Goal: Task Accomplishment & Management: Complete application form

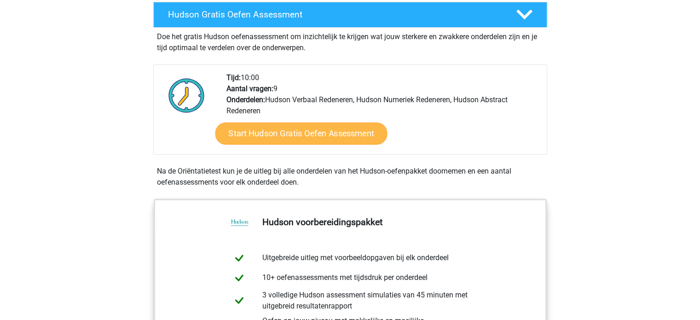
scroll to position [138, 0]
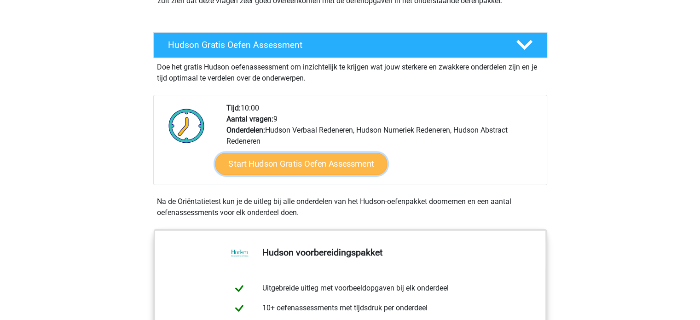
click at [261, 161] on link "Start Hudson Gratis Oefen Assessment" at bounding box center [301, 164] width 172 height 22
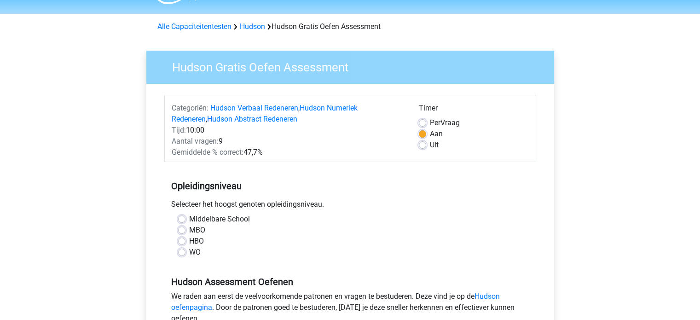
scroll to position [46, 0]
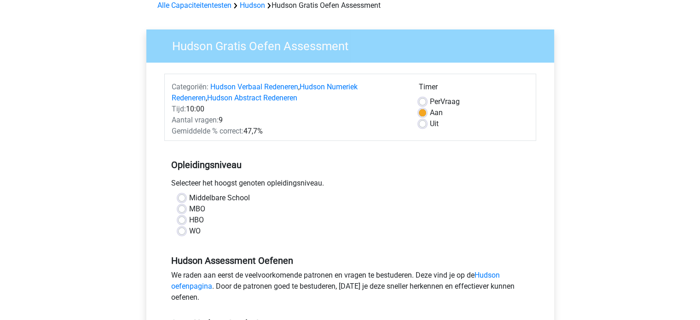
click at [189, 230] on label "WO" at bounding box center [195, 230] width 12 height 11
click at [182, 230] on input "WO" at bounding box center [181, 229] width 7 height 9
radio input "true"
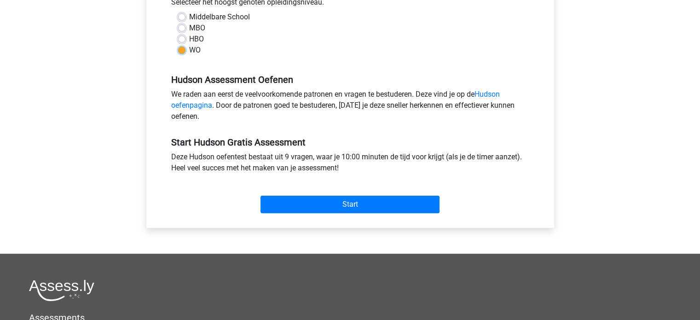
scroll to position [230, 0]
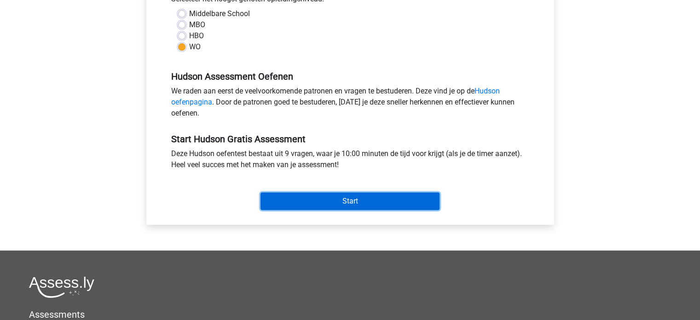
click at [331, 202] on input "Start" at bounding box center [349, 200] width 179 height 17
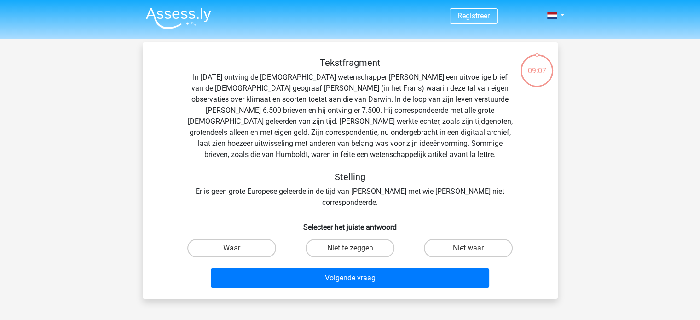
click at [352, 248] on input "Niet te zeggen" at bounding box center [353, 251] width 6 height 6
radio input "true"
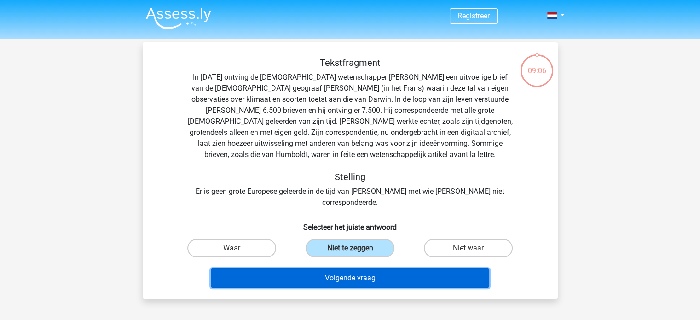
click at [350, 269] on button "Volgende vraag" at bounding box center [350, 277] width 278 height 19
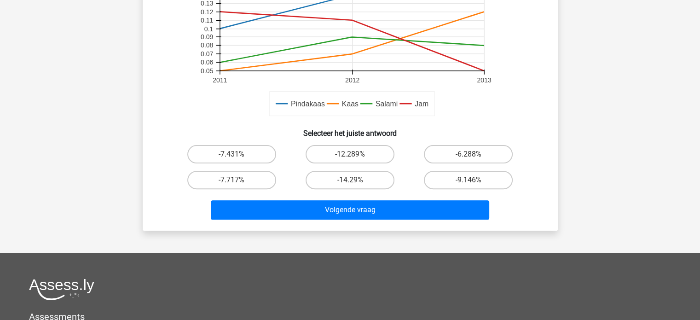
scroll to position [276, 0]
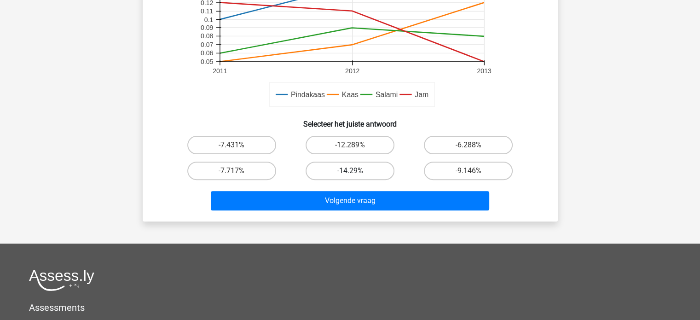
click at [361, 171] on label "-14.29%" at bounding box center [349, 170] width 89 height 18
click at [356, 171] on input "-14.29%" at bounding box center [353, 174] width 6 height 6
radio input "true"
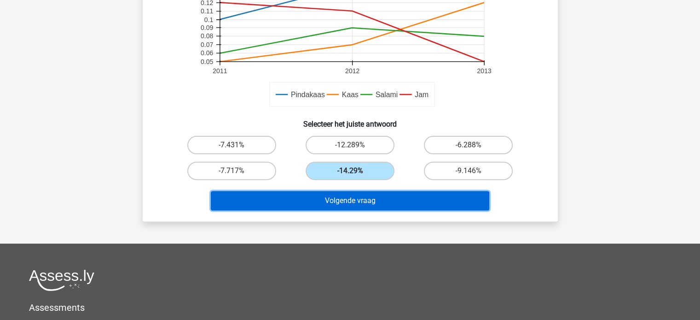
click at [366, 201] on button "Volgende vraag" at bounding box center [350, 200] width 278 height 19
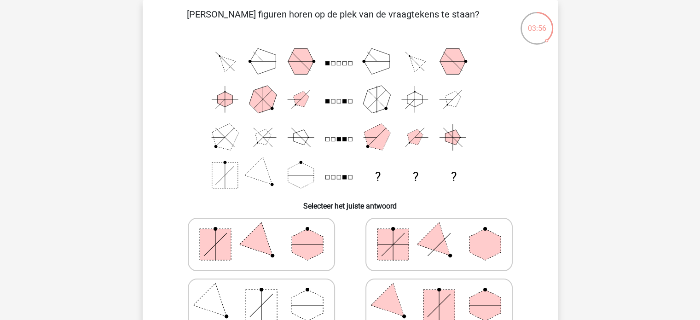
scroll to position [88, 0]
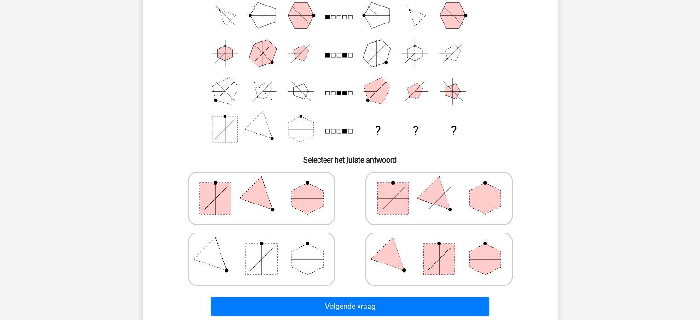
click at [433, 260] on rect at bounding box center [438, 258] width 31 height 31
click at [439, 248] on input "radio" at bounding box center [442, 245] width 6 height 6
radio input "true"
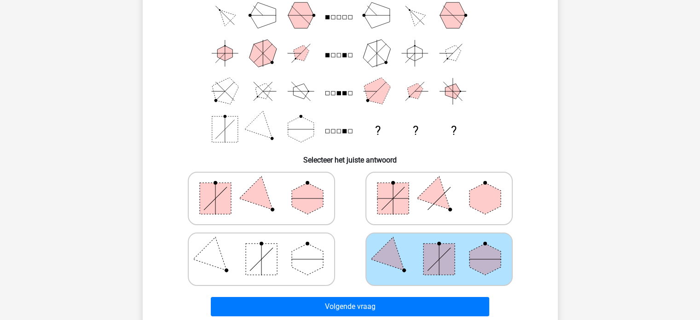
click at [433, 260] on rect at bounding box center [438, 258] width 31 height 31
click at [439, 248] on input "radio" at bounding box center [442, 245] width 6 height 6
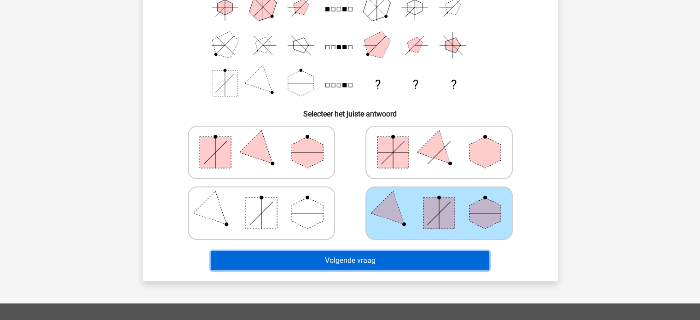
click at [372, 261] on button "Volgende vraag" at bounding box center [350, 260] width 278 height 19
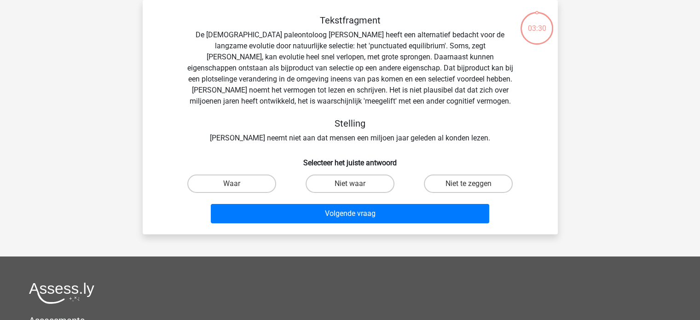
scroll to position [42, 0]
click at [490, 188] on label "Niet te zeggen" at bounding box center [468, 183] width 89 height 18
click at [474, 188] on input "Niet te zeggen" at bounding box center [471, 187] width 6 height 6
radio input "true"
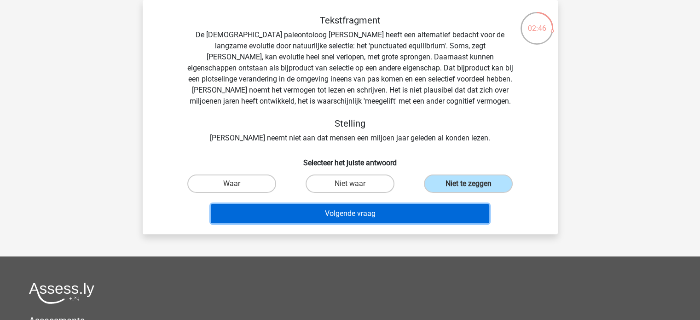
click at [392, 214] on button "Volgende vraag" at bounding box center [350, 213] width 278 height 19
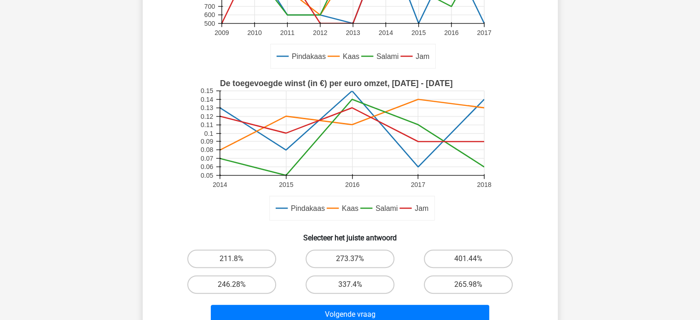
scroll to position [230, 0]
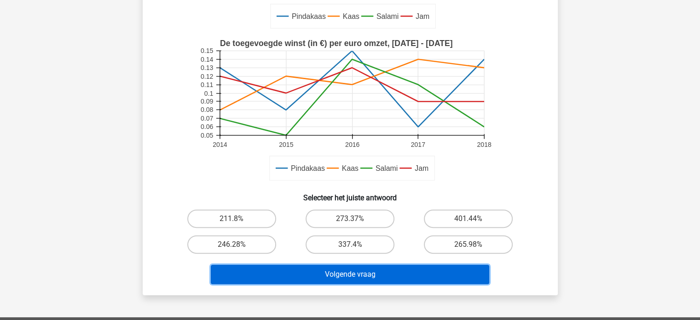
click at [354, 268] on button "Volgende vraag" at bounding box center [350, 274] width 278 height 19
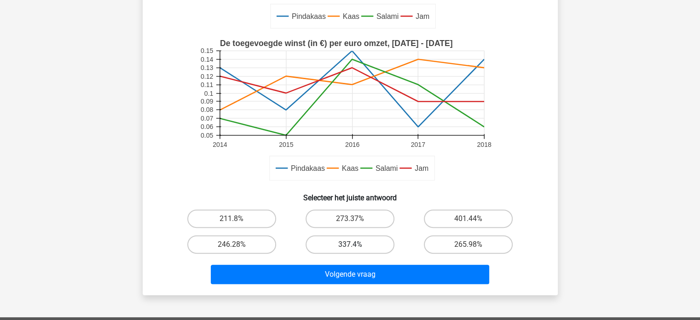
click at [348, 242] on label "337.4%" at bounding box center [349, 244] width 89 height 18
click at [350, 244] on input "337.4%" at bounding box center [353, 247] width 6 height 6
radio input "true"
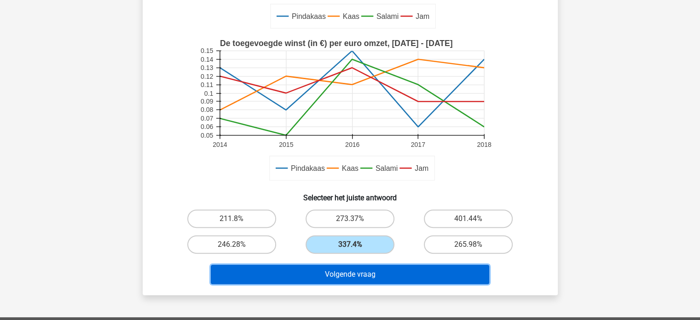
click at [359, 270] on button "Volgende vraag" at bounding box center [350, 274] width 278 height 19
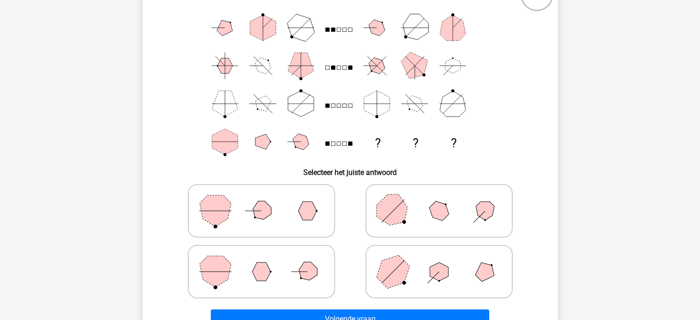
scroll to position [92, 0]
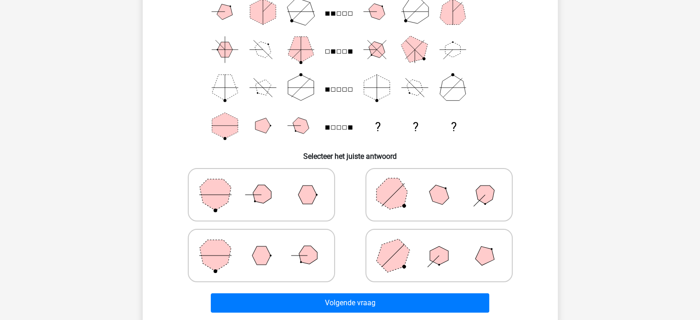
click at [444, 254] on polygon at bounding box center [439, 255] width 18 height 18
click at [444, 244] on input "radio" at bounding box center [442, 241] width 6 height 6
radio input "true"
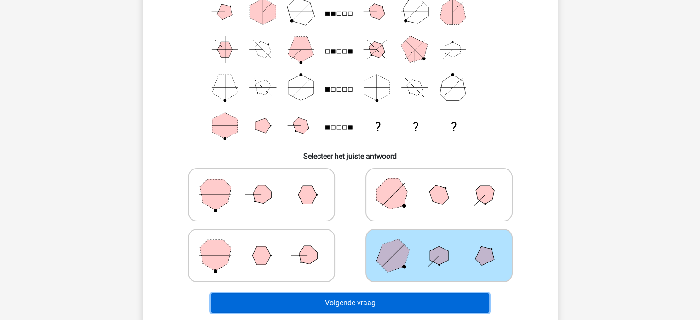
click at [410, 299] on button "Volgende vraag" at bounding box center [350, 302] width 278 height 19
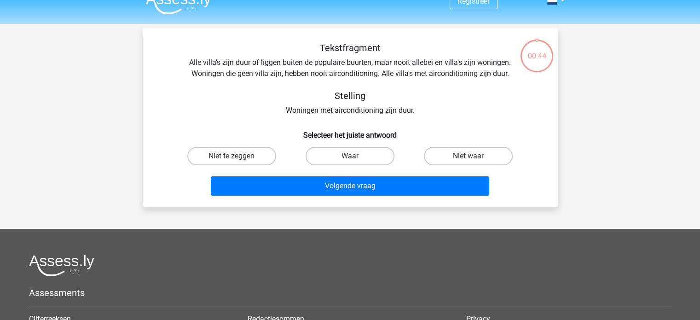
scroll to position [0, 0]
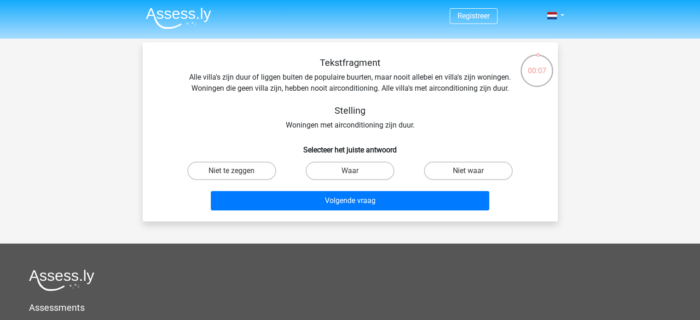
click at [352, 173] on input "Waar" at bounding box center [353, 174] width 6 height 6
radio input "true"
click at [352, 173] on input "Waar" at bounding box center [353, 174] width 6 height 6
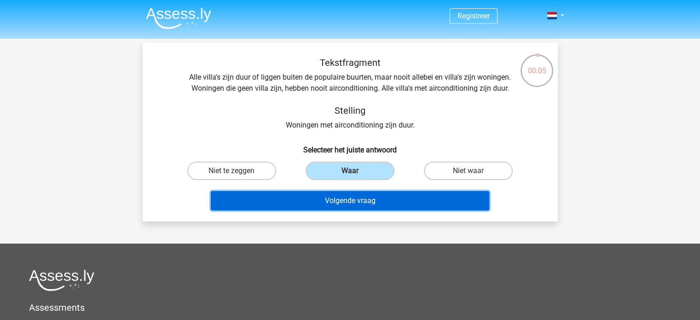
click at [353, 202] on button "Volgende vraag" at bounding box center [350, 200] width 278 height 19
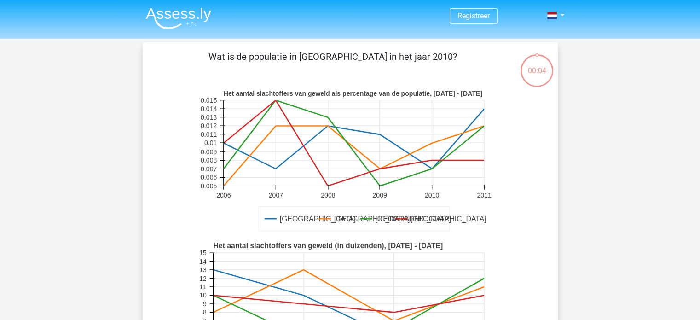
scroll to position [42, 0]
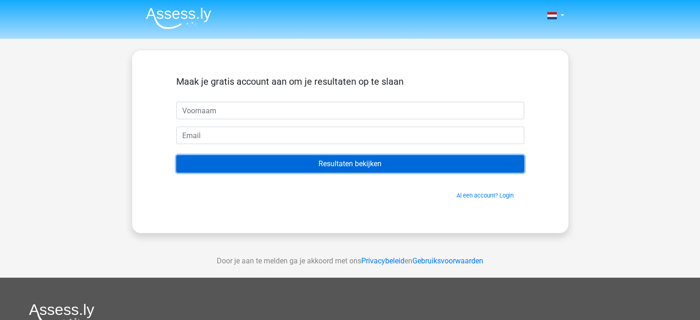
click at [365, 163] on input "Resultaten bekijken" at bounding box center [350, 163] width 348 height 17
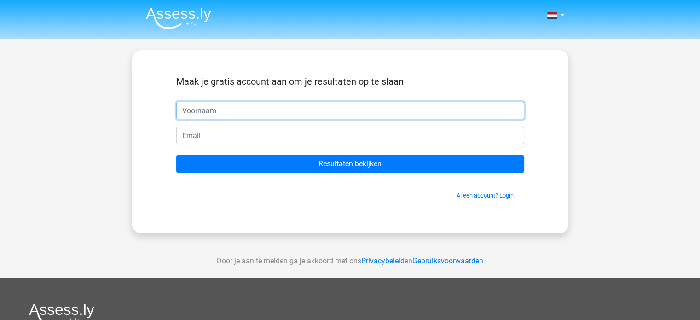
click at [226, 106] on input "text" at bounding box center [350, 110] width 348 height 17
type input "Sofie"
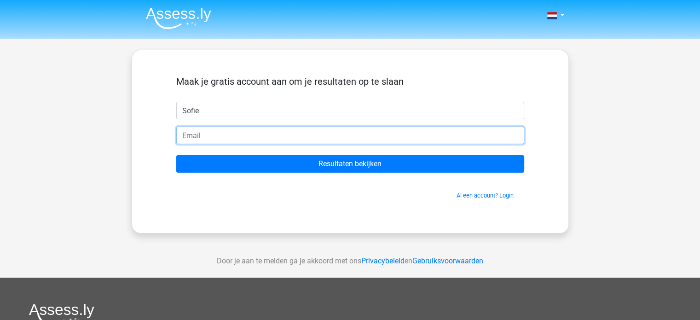
click at [228, 134] on input "email" at bounding box center [350, 135] width 348 height 17
type input "[EMAIL_ADDRESS][DOMAIN_NAME]"
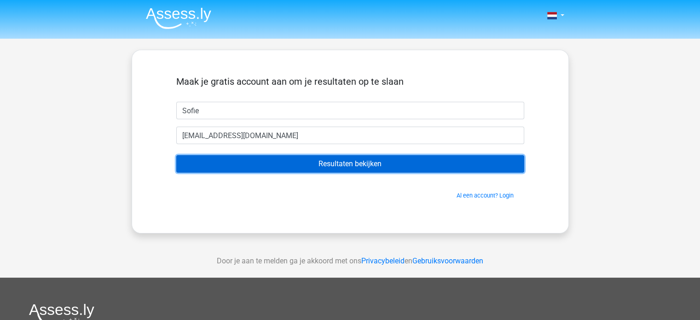
click at [326, 161] on input "Resultaten bekijken" at bounding box center [350, 163] width 348 height 17
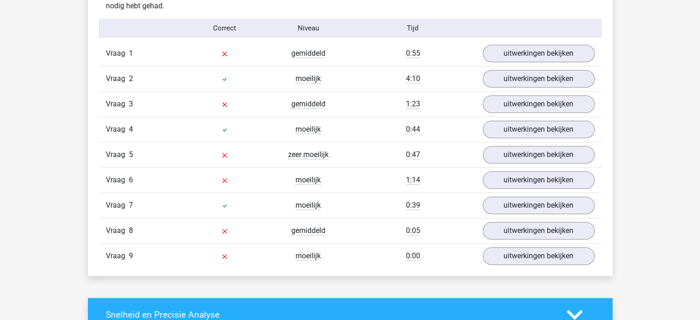
scroll to position [920, 0]
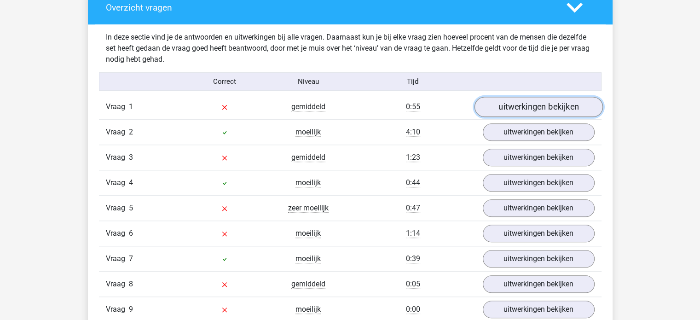
click at [508, 106] on link "uitwerkingen bekijken" at bounding box center [538, 107] width 128 height 20
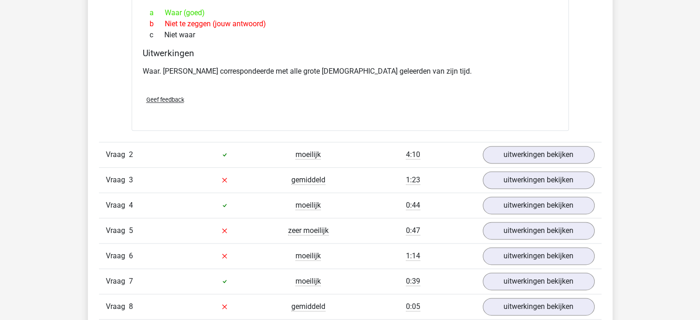
scroll to position [1196, 0]
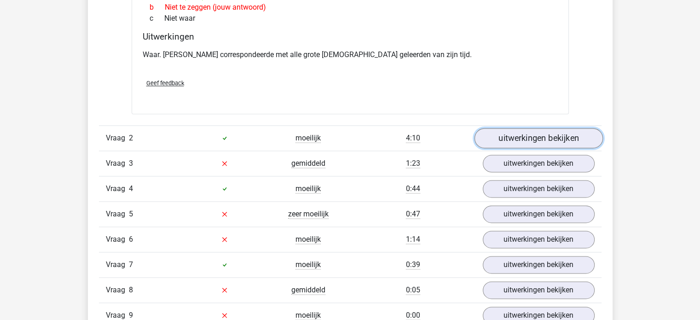
click at [523, 132] on link "uitwerkingen bekijken" at bounding box center [538, 138] width 128 height 20
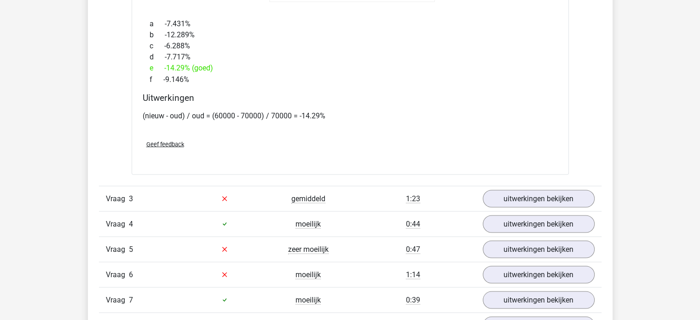
scroll to position [1748, 0]
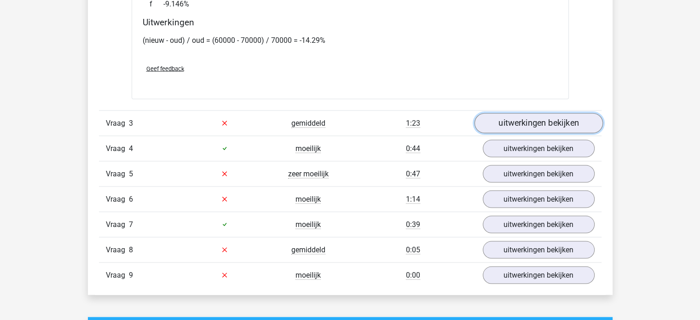
click at [519, 117] on link "uitwerkingen bekijken" at bounding box center [538, 123] width 128 height 20
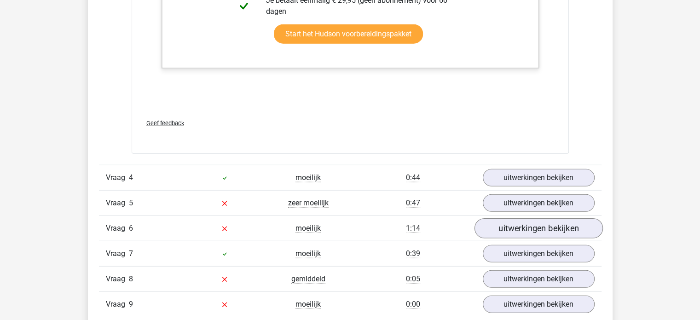
scroll to position [2438, 0]
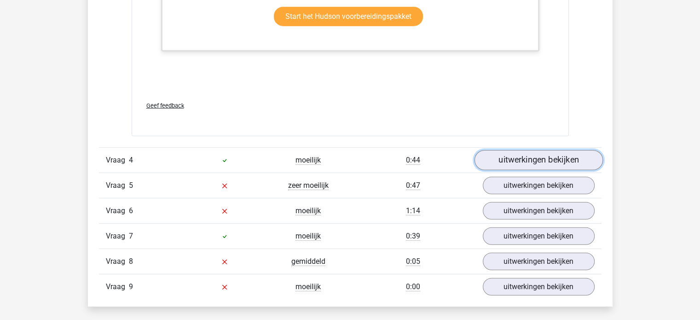
click at [529, 159] on link "uitwerkingen bekijken" at bounding box center [538, 160] width 128 height 20
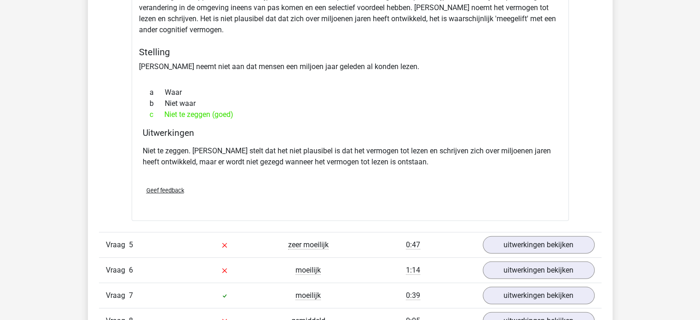
scroll to position [2715, 0]
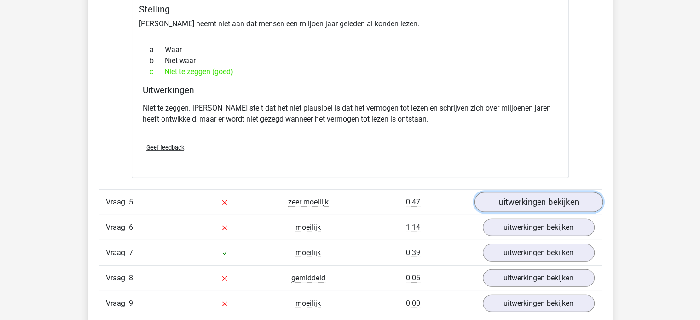
click at [528, 203] on link "uitwerkingen bekijken" at bounding box center [538, 202] width 128 height 20
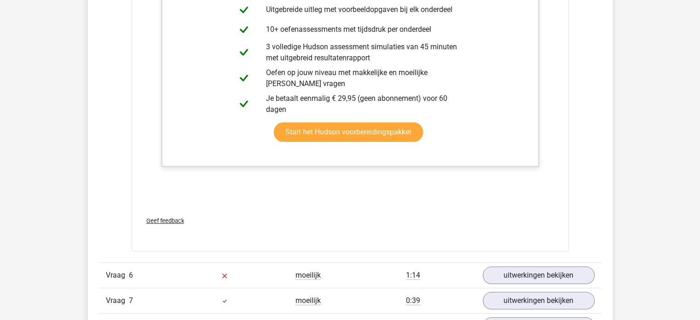
scroll to position [3497, 0]
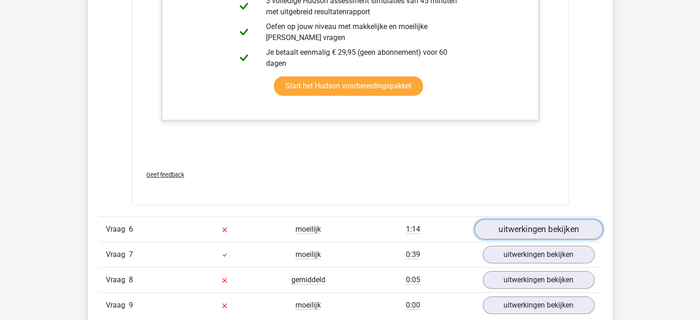
click at [510, 224] on link "uitwerkingen bekijken" at bounding box center [538, 229] width 128 height 20
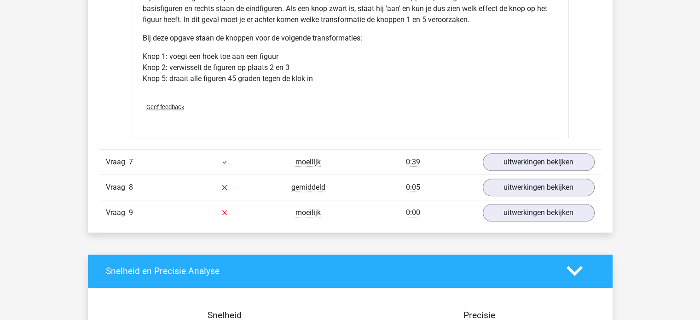
scroll to position [4141, 0]
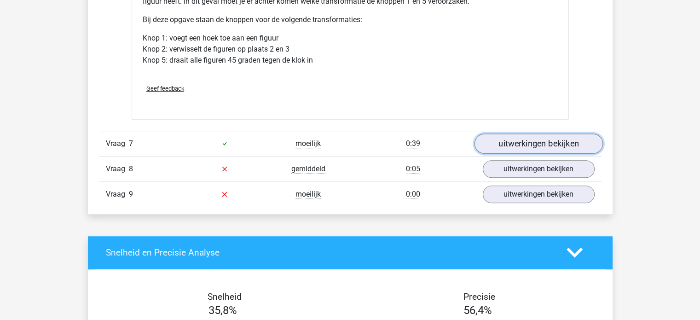
click at [495, 139] on link "uitwerkingen bekijken" at bounding box center [538, 143] width 128 height 20
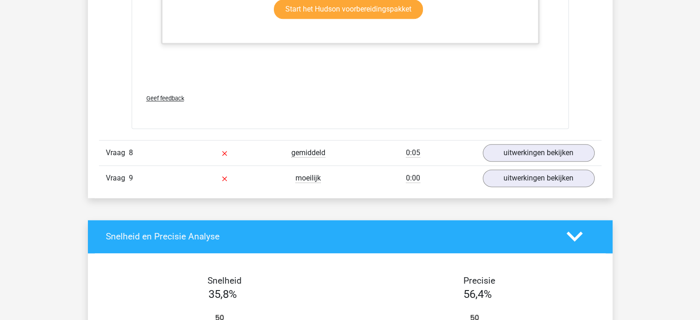
scroll to position [4647, 0]
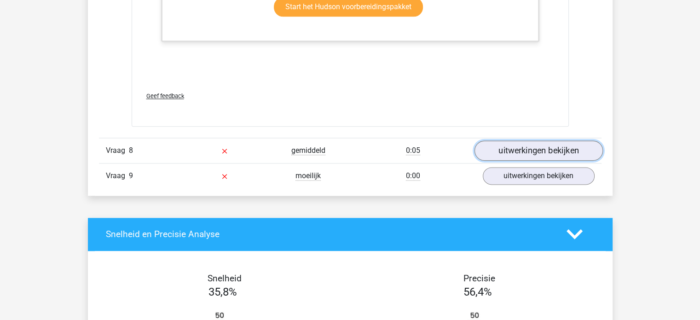
click at [504, 148] on link "uitwerkingen bekijken" at bounding box center [538, 150] width 128 height 20
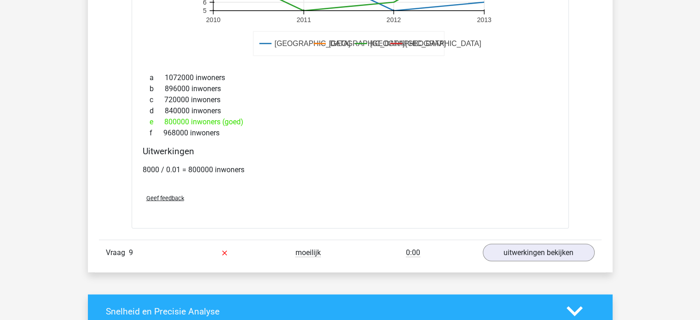
scroll to position [5107, 0]
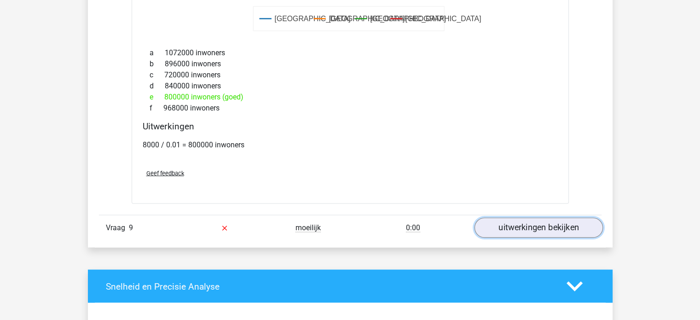
click at [514, 226] on link "uitwerkingen bekijken" at bounding box center [538, 227] width 128 height 20
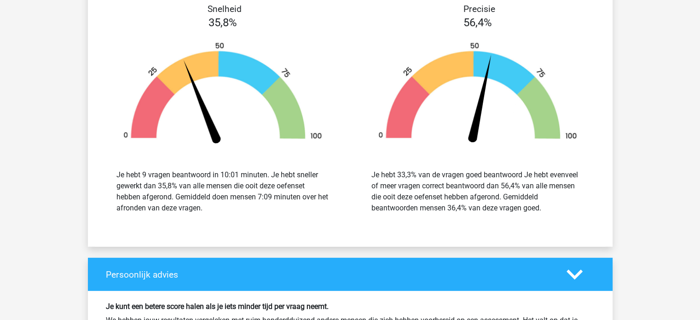
scroll to position [6119, 0]
